Goal: Task Accomplishment & Management: Manage account settings

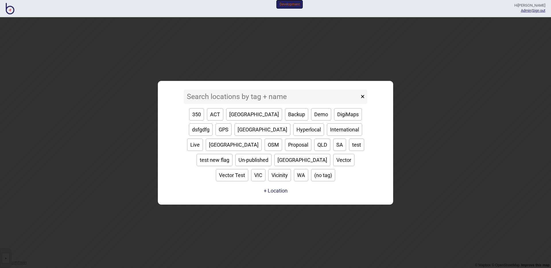
click at [220, 104] on input at bounding box center [272, 97] width 176 height 14
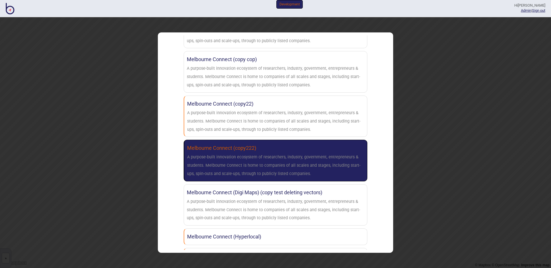
scroll to position [294, 0]
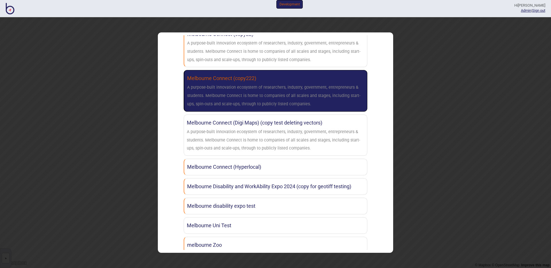
type input "melbou"
click at [265, 104] on div "A purpose-built innovation ecosystem of researchers, industry, government, entr…" at bounding box center [275, 96] width 177 height 25
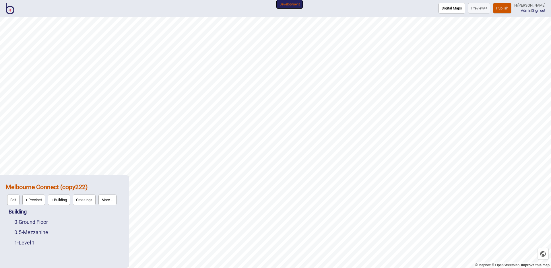
click at [113, 203] on button "More ..." at bounding box center [107, 200] width 18 height 11
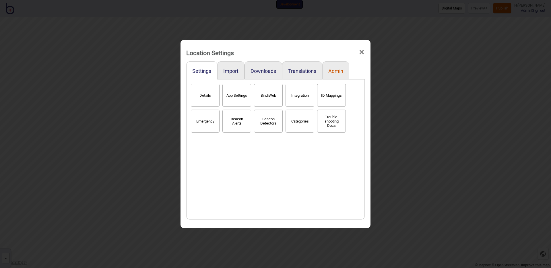
click at [336, 71] on button "Admin" at bounding box center [336, 71] width 15 height 6
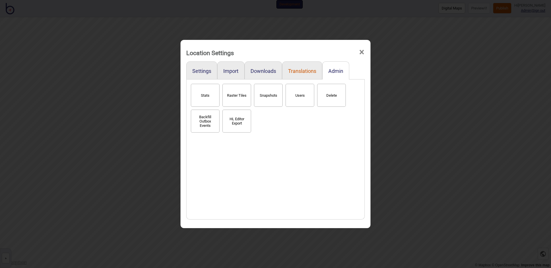
click at [304, 70] on button "Translations" at bounding box center [302, 71] width 28 height 6
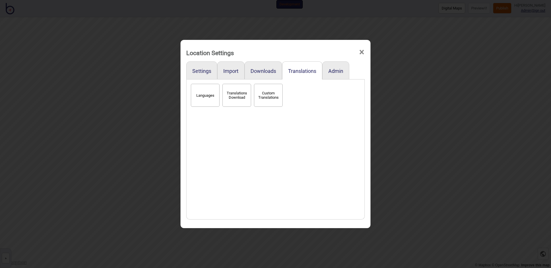
click at [210, 98] on button "Languages" at bounding box center [205, 95] width 29 height 23
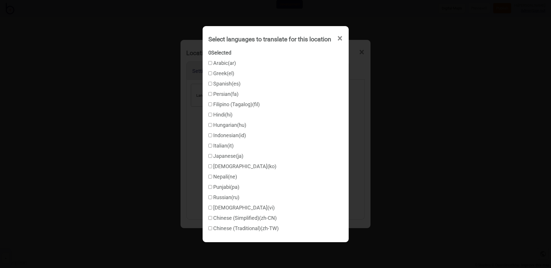
checkbox input "true"
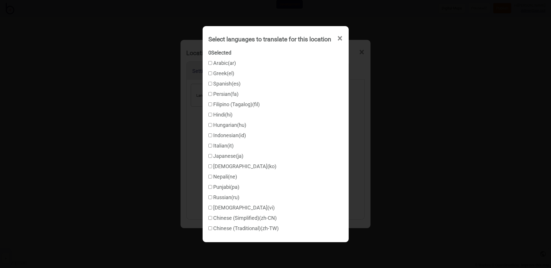
checkbox input "true"
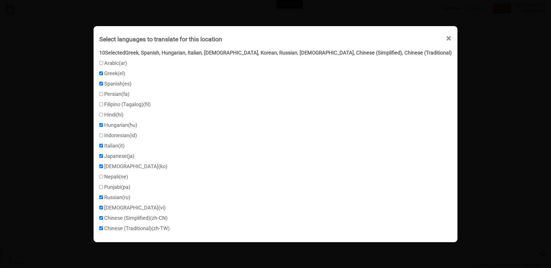
click at [103, 105] on input "Filipino (Tagalog) ( fil )" at bounding box center [101, 105] width 4 height 4
checkbox input "true"
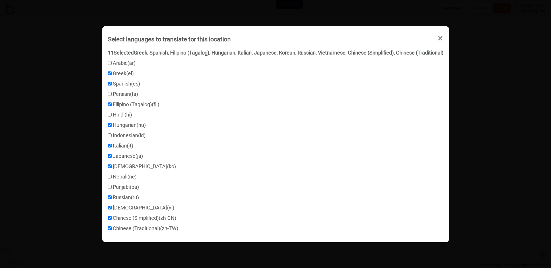
click at [108, 115] on input "Hindi ( hi )" at bounding box center [110, 115] width 4 height 4
checkbox input "true"
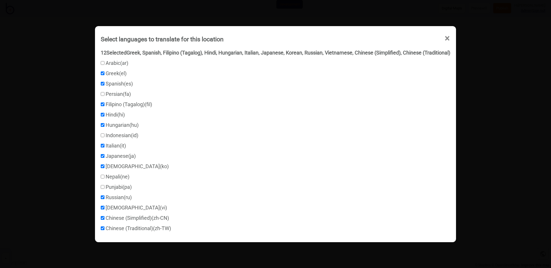
click at [102, 186] on input "Punjabi ( pa )" at bounding box center [103, 187] width 4 height 4
checkbox input "true"
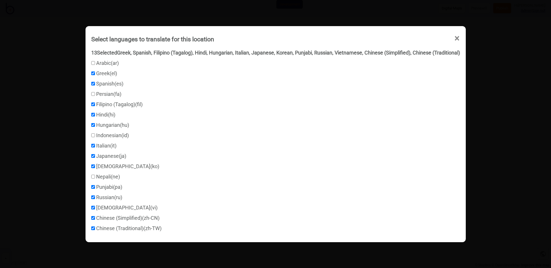
click at [91, 62] on input "Arabic ( ar )" at bounding box center [93, 63] width 4 height 4
checkbox input "true"
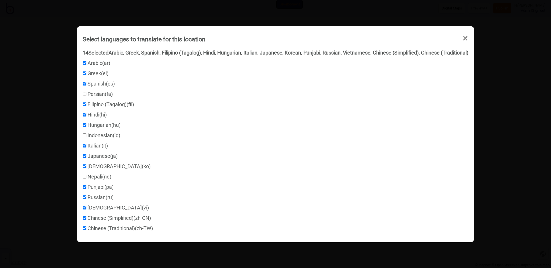
click at [466, 38] on span "×" at bounding box center [466, 38] width 6 height 19
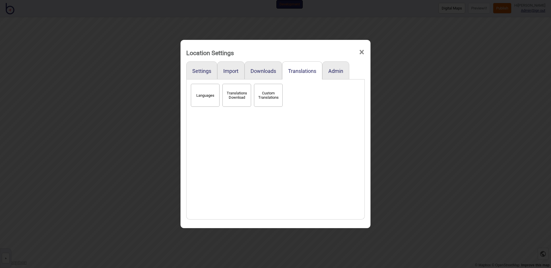
click at [246, 144] on div "Languages Translations Download Custom Translations" at bounding box center [276, 149] width 172 height 134
click at [246, 145] on div "Languages Translations Download Custom Translations" at bounding box center [276, 149] width 172 height 134
click at [308, 117] on div "Languages Translations Download Custom Translations" at bounding box center [276, 149] width 172 height 134
click at [299, 116] on div "Languages Translations Download Custom Translations" at bounding box center [276, 149] width 172 height 134
click at [395, 94] on div "Location Settings × Settings Import Downloads Translations Admin Languages Tran…" at bounding box center [275, 134] width 551 height 268
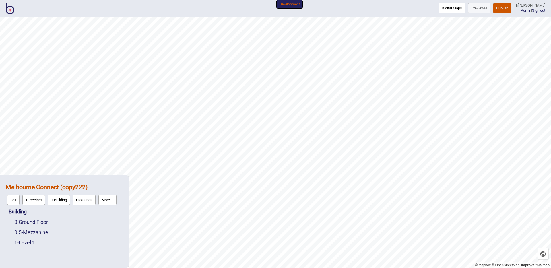
click at [502, 7] on button "Publish" at bounding box center [502, 8] width 18 height 11
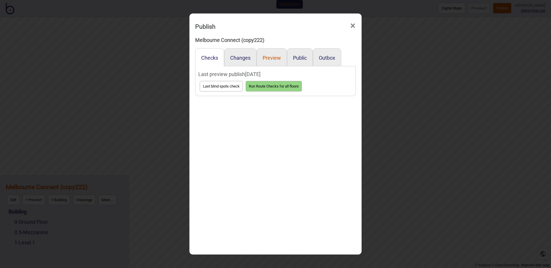
click at [272, 59] on button "Preview" at bounding box center [272, 58] width 18 height 6
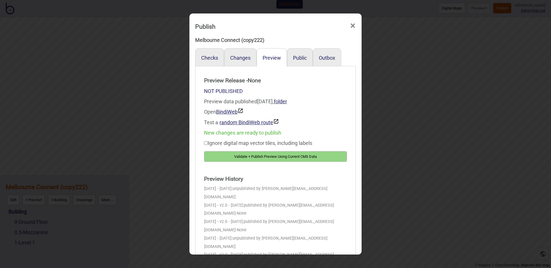
click at [259, 158] on button "Validate + Publish Preview Using Current CMS Data" at bounding box center [275, 156] width 143 height 11
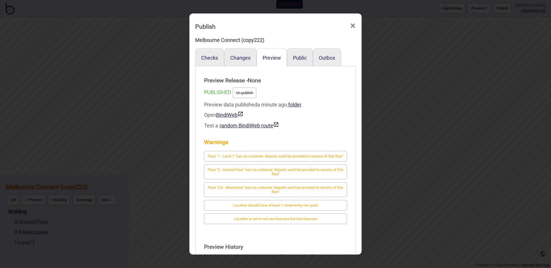
click at [312, 116] on div "Open BindiWeb" at bounding box center [275, 115] width 143 height 10
click at [324, 138] on strong "Warnings" at bounding box center [275, 142] width 143 height 11
click at [237, 115] on link "BindiWeb" at bounding box center [229, 115] width 27 height 6
click at [142, 72] on div "Publish × Melbourne Connect (copy222) Checks Changes Preview Public Outbox Prev…" at bounding box center [275, 134] width 551 height 268
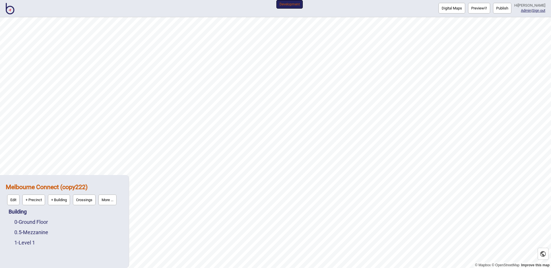
click at [107, 200] on button "More ..." at bounding box center [107, 200] width 18 height 11
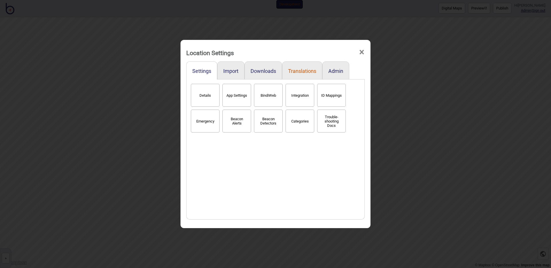
click at [303, 69] on button "Translations" at bounding box center [302, 71] width 28 height 6
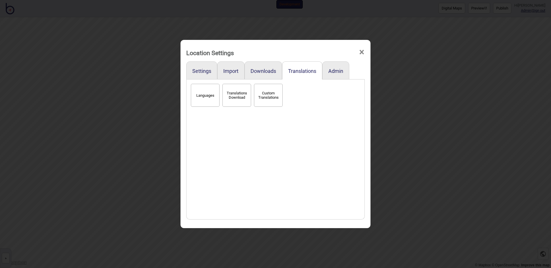
click at [275, 95] on button "Custom Translations" at bounding box center [268, 95] width 29 height 23
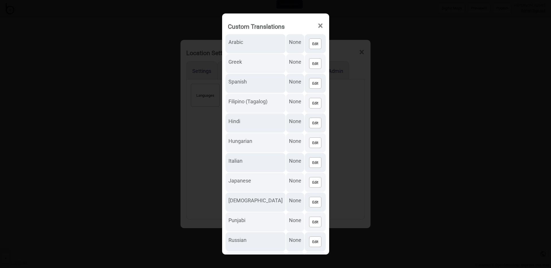
click at [345, 107] on div "Custom Translations × Arabic None Edit Greek None Edit Spanish None Edit Filipi…" at bounding box center [275, 134] width 551 height 268
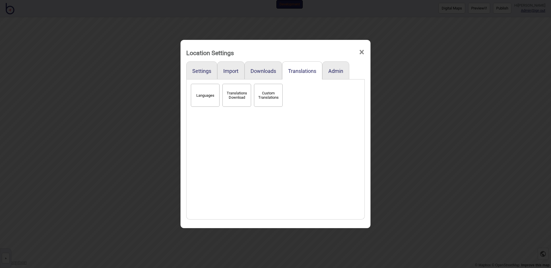
click at [146, 137] on div "Location Settings × Settings Import Downloads Translations Admin Languages Tran…" at bounding box center [275, 134] width 551 height 268
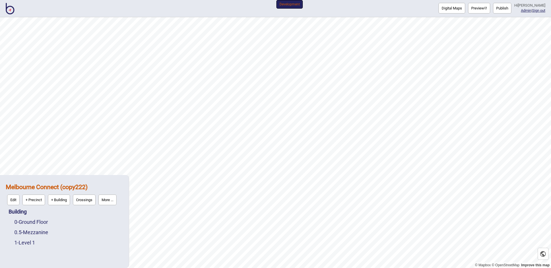
click at [109, 202] on button "More ..." at bounding box center [107, 200] width 18 height 11
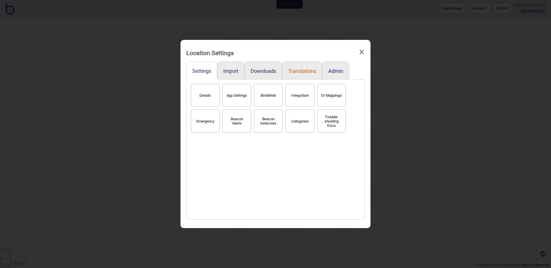
click at [299, 68] on button "Translations" at bounding box center [302, 71] width 28 height 6
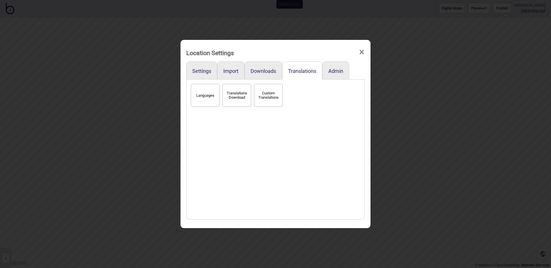
click at [202, 97] on button "Languages" at bounding box center [205, 95] width 29 height 23
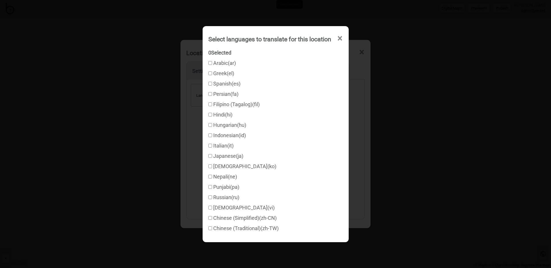
checkbox input "true"
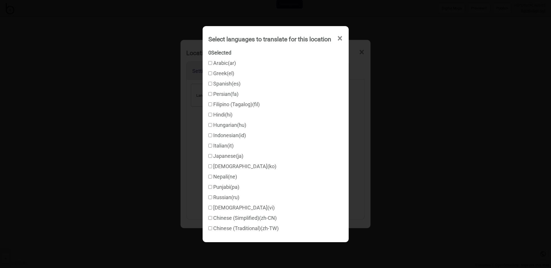
checkbox input "true"
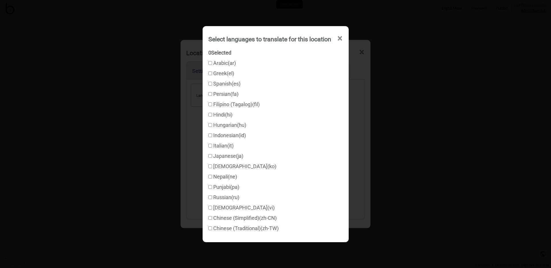
checkbox input "true"
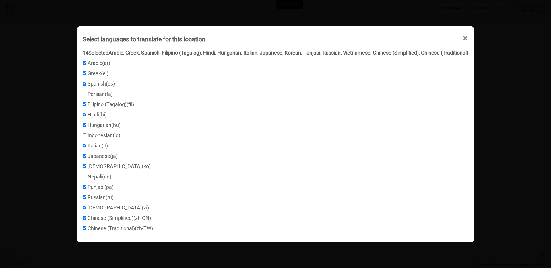
click at [89, 178] on label "Nepali ( ne )" at bounding box center [97, 177] width 29 height 6
click at [86, 178] on input "Nepali ( ne )" at bounding box center [85, 177] width 4 height 4
checkbox input "true"
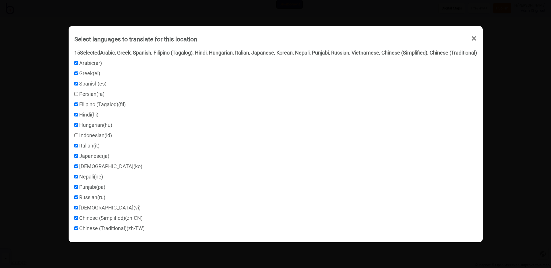
click at [491, 121] on div "Select languages to translate for this location × 15 Selected Arabic, Greek, Sp…" at bounding box center [275, 134] width 551 height 268
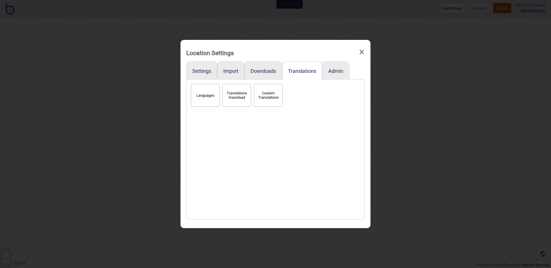
click at [494, 28] on div "Location Settings × Settings Import Downloads Translations Admin Languages Tran…" at bounding box center [275, 134] width 551 height 268
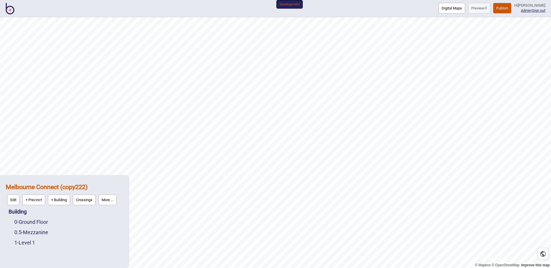
click at [502, 11] on button "Publish" at bounding box center [502, 8] width 18 height 11
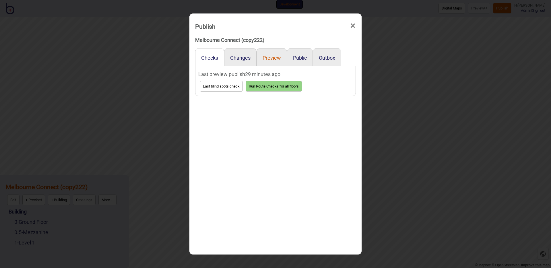
click at [277, 59] on button "Preview" at bounding box center [272, 58] width 18 height 6
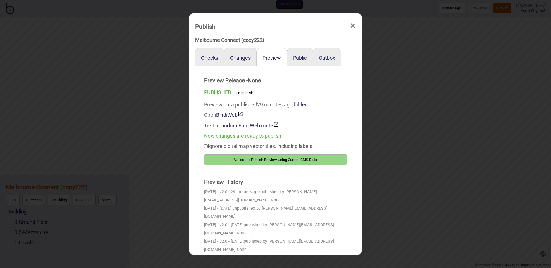
click at [271, 161] on button "Validate + Publish Preview Using Current CMS Data" at bounding box center [275, 159] width 143 height 11
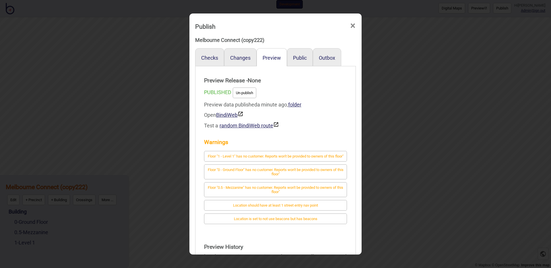
click at [134, 54] on div "Publish × Melbourne Connect (copy222) Checks Changes Preview Public Outbox Prev…" at bounding box center [275, 134] width 551 height 268
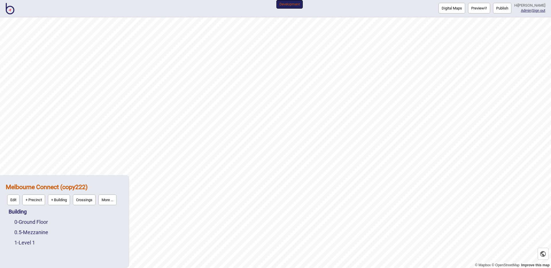
click at [107, 201] on button "More ..." at bounding box center [107, 200] width 18 height 11
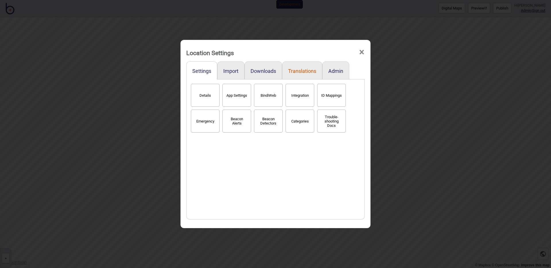
click at [301, 72] on button "Translations" at bounding box center [302, 71] width 28 height 6
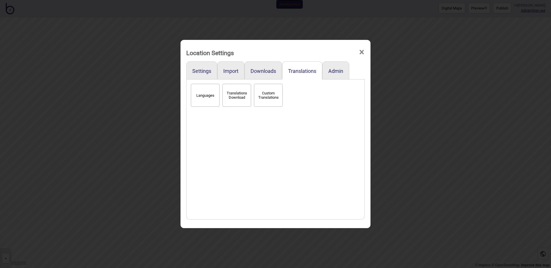
click at [206, 101] on button "Languages" at bounding box center [205, 95] width 29 height 23
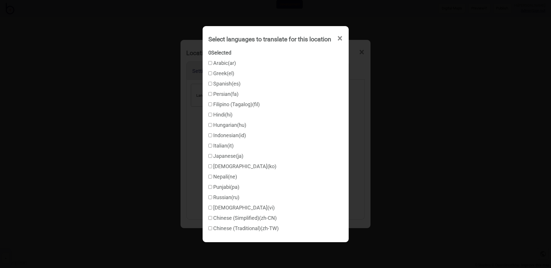
checkbox input "true"
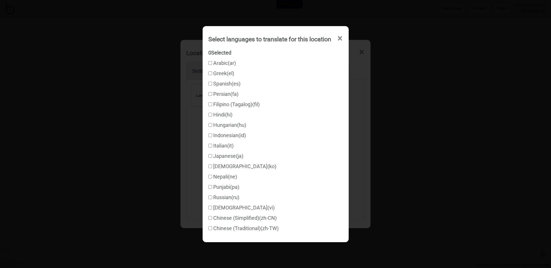
checkbox input "true"
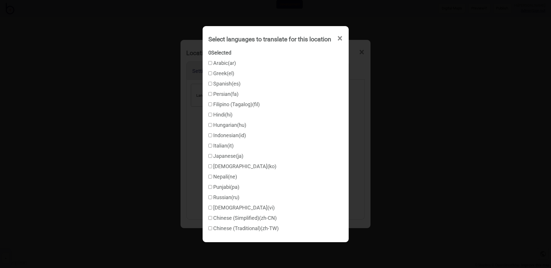
checkbox input "true"
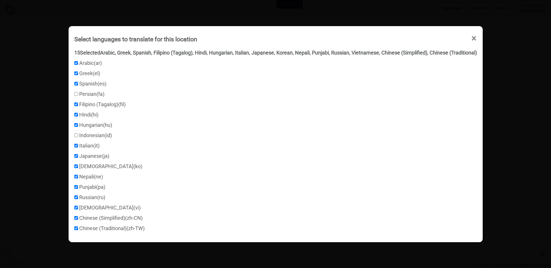
click at [66, 170] on div "Select languages to translate for this location × 15 Selected Arabic, Greek, Sp…" at bounding box center [275, 134] width 551 height 268
